Goal: Information Seeking & Learning: Learn about a topic

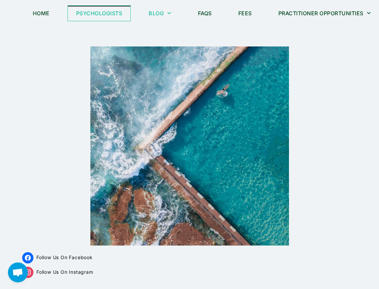
click at [116, 14] on link "Psychologists" at bounding box center [99, 13] width 63 height 15
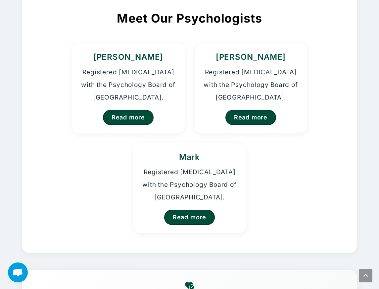
scroll to position [133, 0]
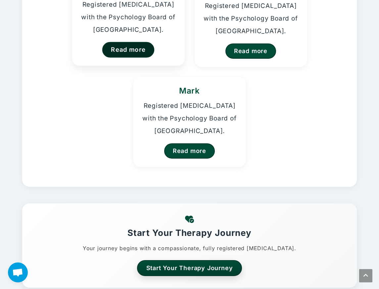
click at [132, 53] on link "Read more" at bounding box center [128, 50] width 52 height 16
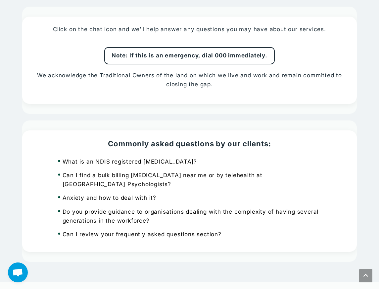
scroll to position [557, 0]
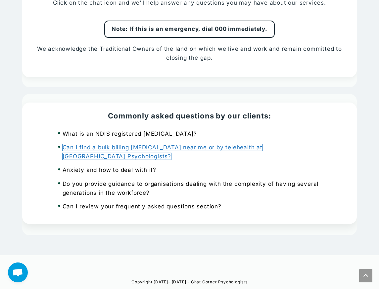
click at [89, 149] on link "Can I find a bulk billing [MEDICAL_DATA] near me or by telehealth at [GEOGRAPHI…" at bounding box center [163, 152] width 200 height 16
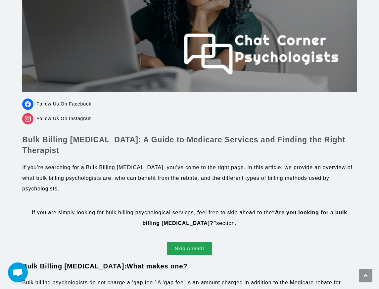
scroll to position [199, 0]
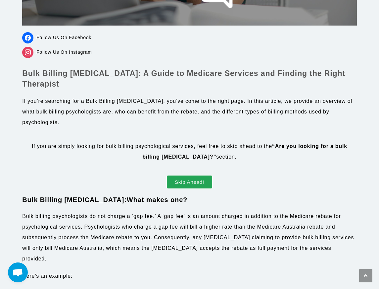
click at [190, 175] on link "Skip Ahead!" at bounding box center [189, 181] width 45 height 13
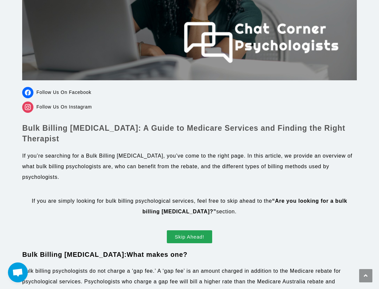
scroll to position [210, 0]
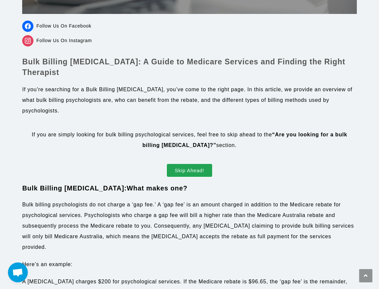
click at [201, 168] on span "Skip Ahead!" at bounding box center [189, 170] width 29 height 5
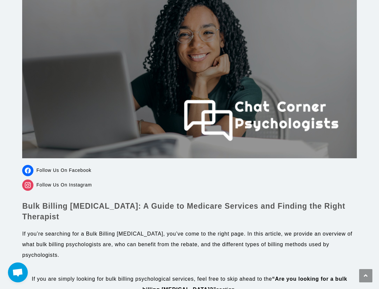
scroll to position [0, 0]
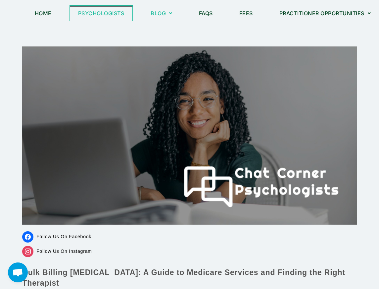
click at [97, 12] on link "Psychologists" at bounding box center [101, 13] width 63 height 15
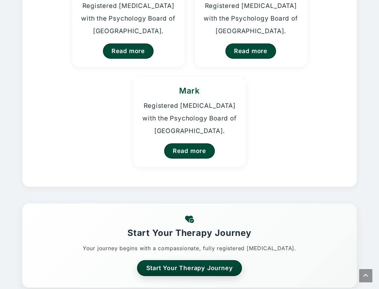
scroll to position [66, 0]
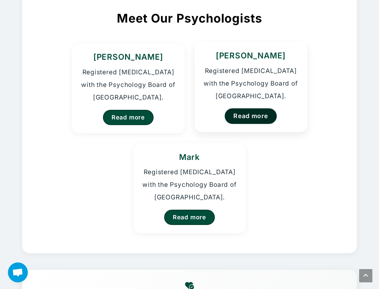
click at [258, 114] on link "Read more" at bounding box center [251, 116] width 52 height 16
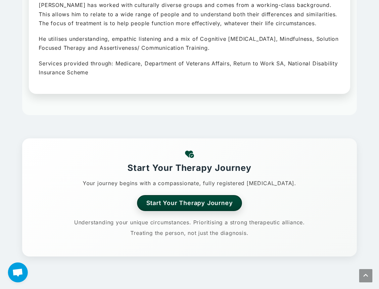
scroll to position [66, 0]
